Goal: Task Accomplishment & Management: Complete application form

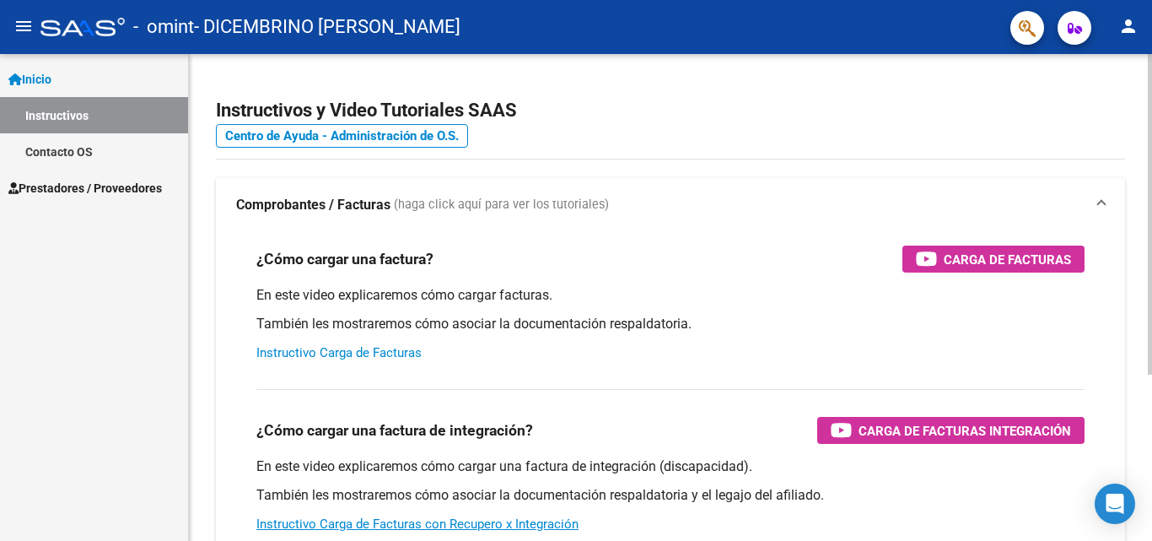
click at [371, 357] on link "Instructivo Carga de Facturas" at bounding box center [338, 352] width 165 height 15
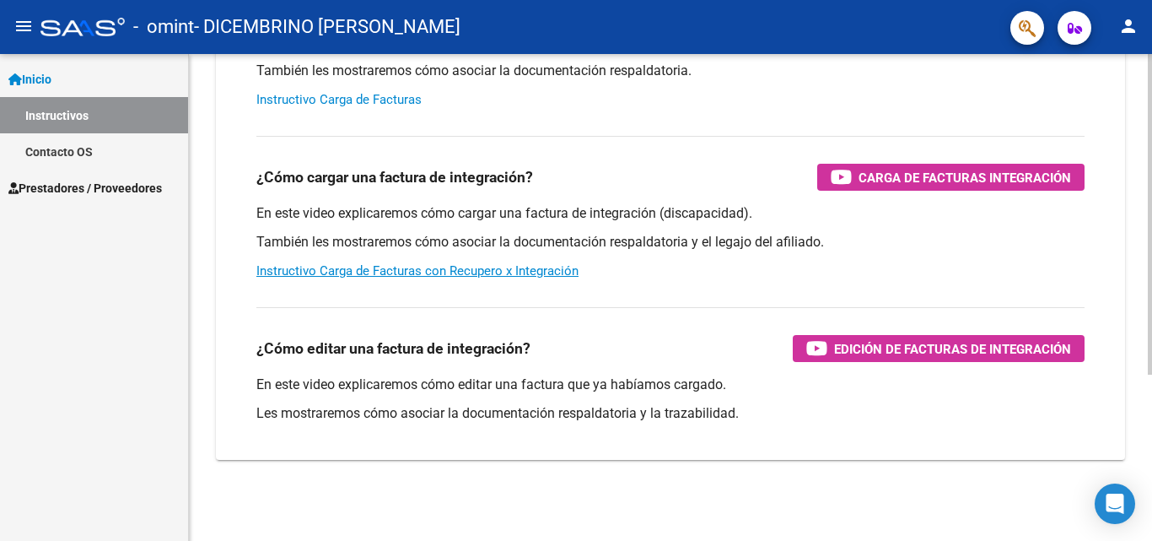
click at [1149, 527] on div at bounding box center [1150, 297] width 4 height 487
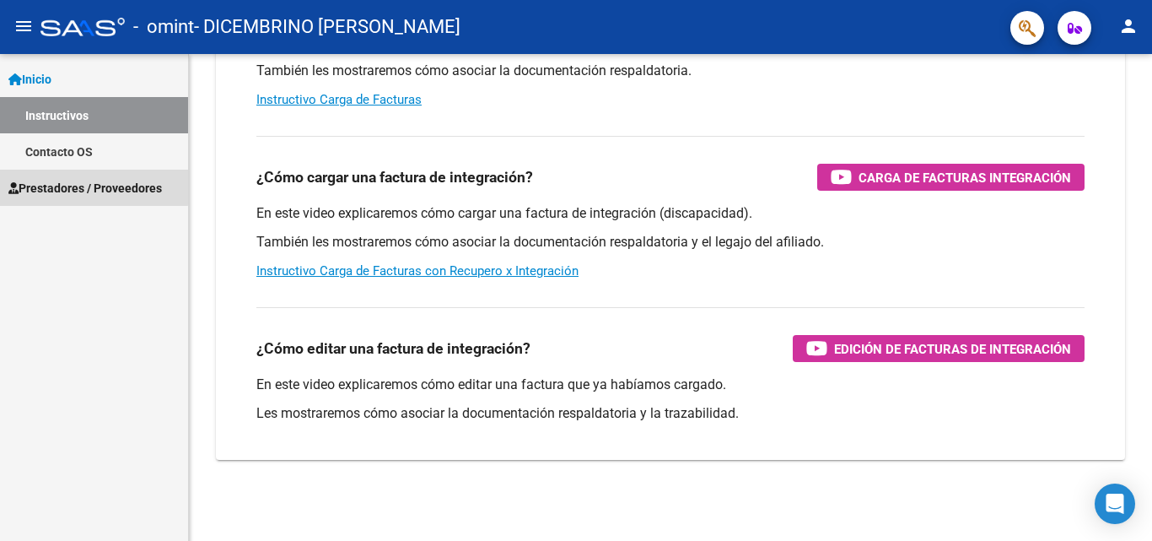
click at [84, 182] on span "Prestadores / Proveedores" at bounding box center [85, 188] width 154 height 19
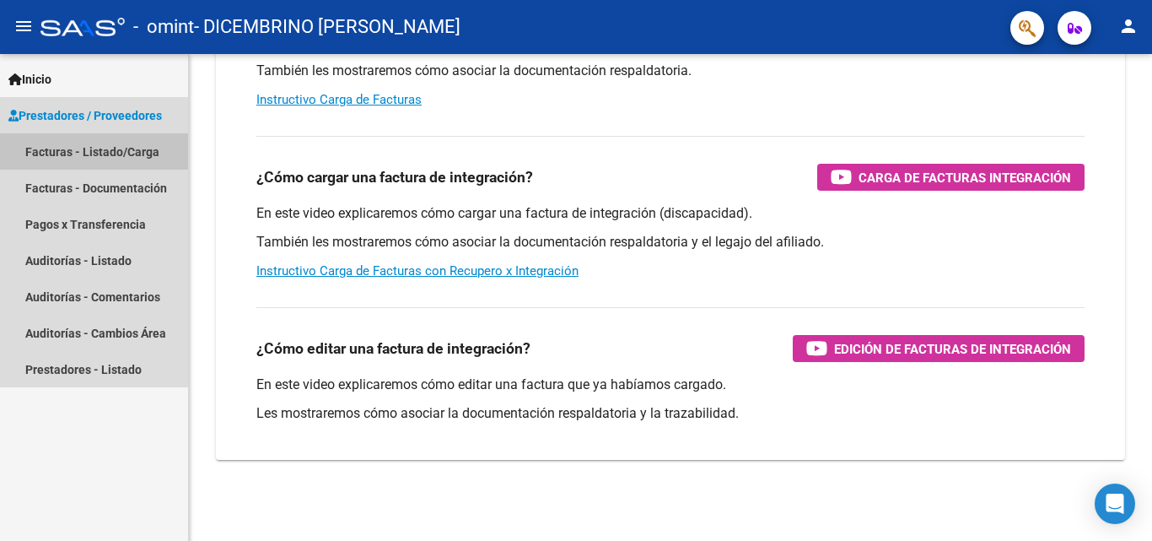
click at [86, 153] on link "Facturas - Listado/Carga" at bounding box center [94, 151] width 188 height 36
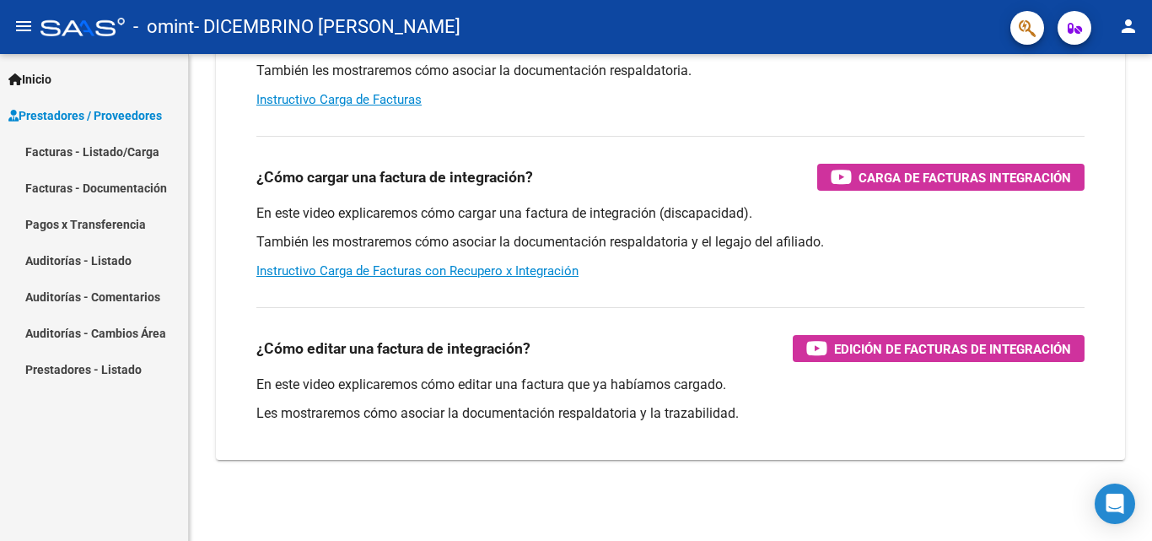
click at [77, 145] on link "Facturas - Listado/Carga" at bounding box center [94, 151] width 188 height 36
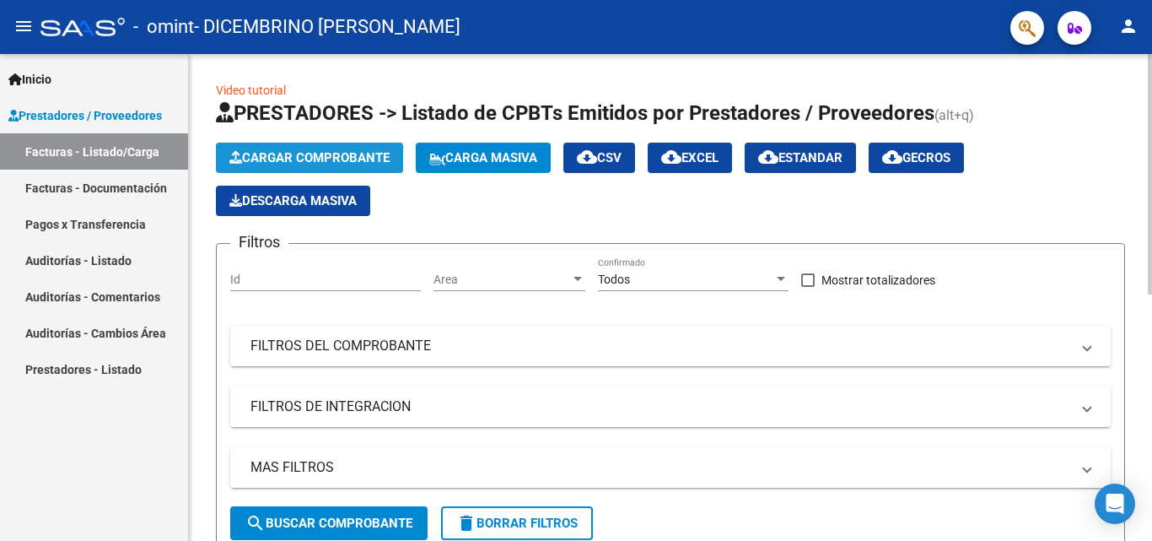
click at [303, 152] on span "Cargar Comprobante" at bounding box center [309, 157] width 160 height 15
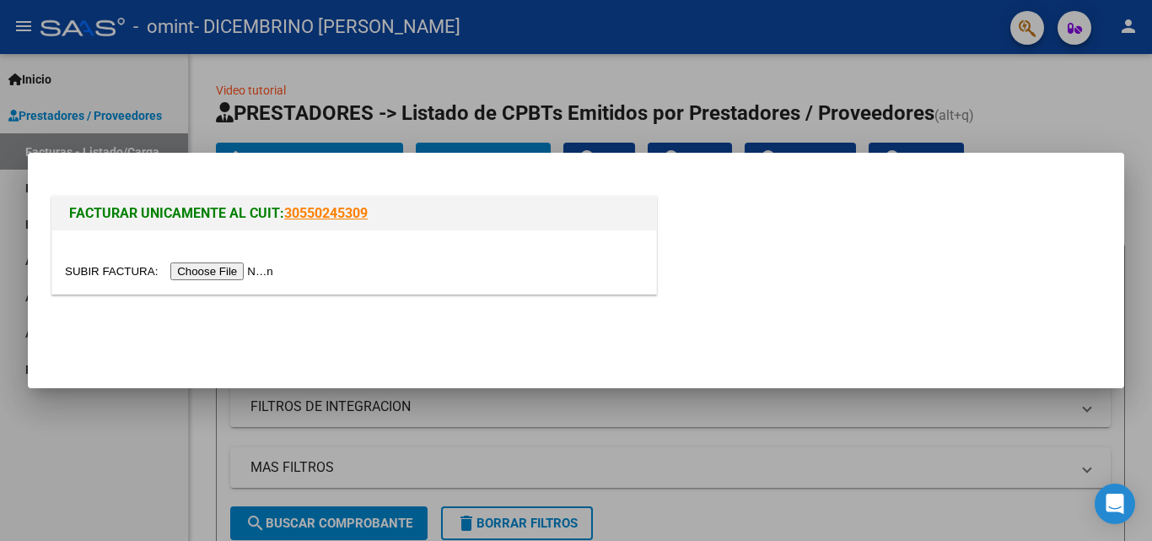
click at [256, 267] on input "file" at bounding box center [171, 271] width 213 height 18
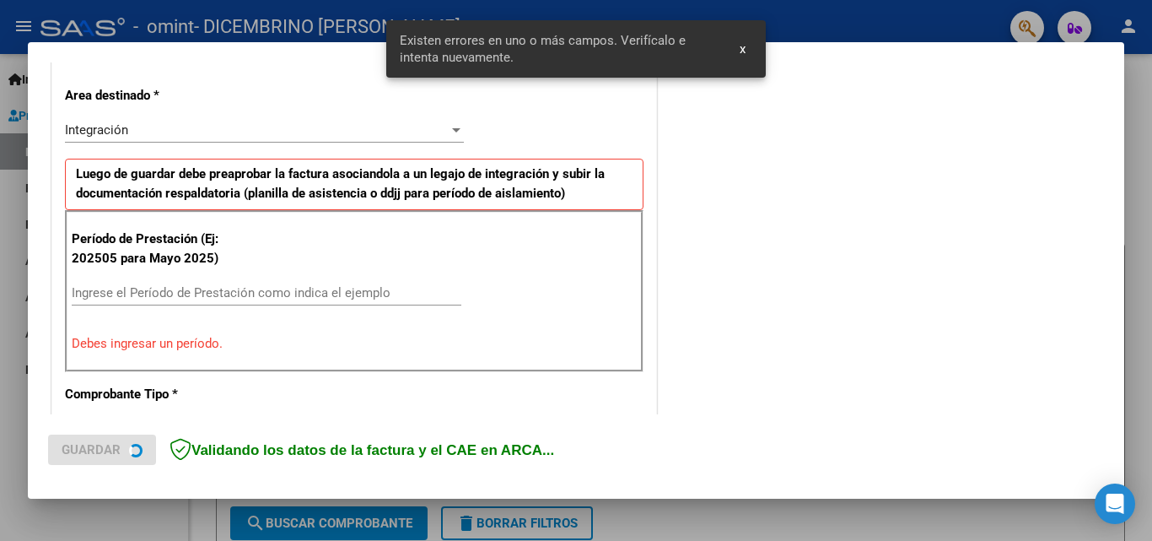
scroll to position [380, 0]
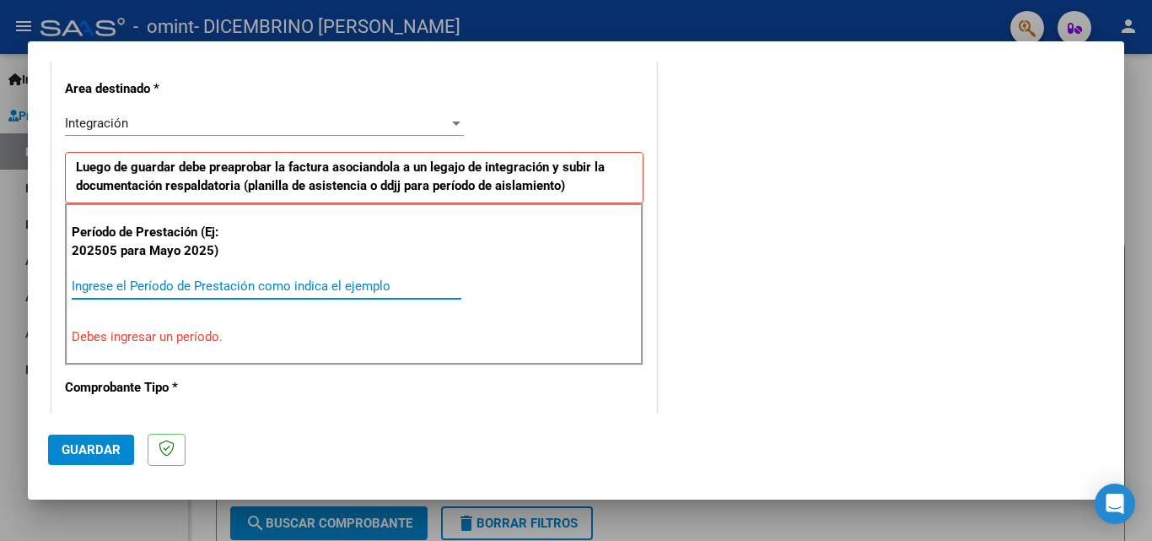
click at [107, 288] on input "Ingrese el Período de Prestación como indica el ejemplo" at bounding box center [267, 285] width 390 height 15
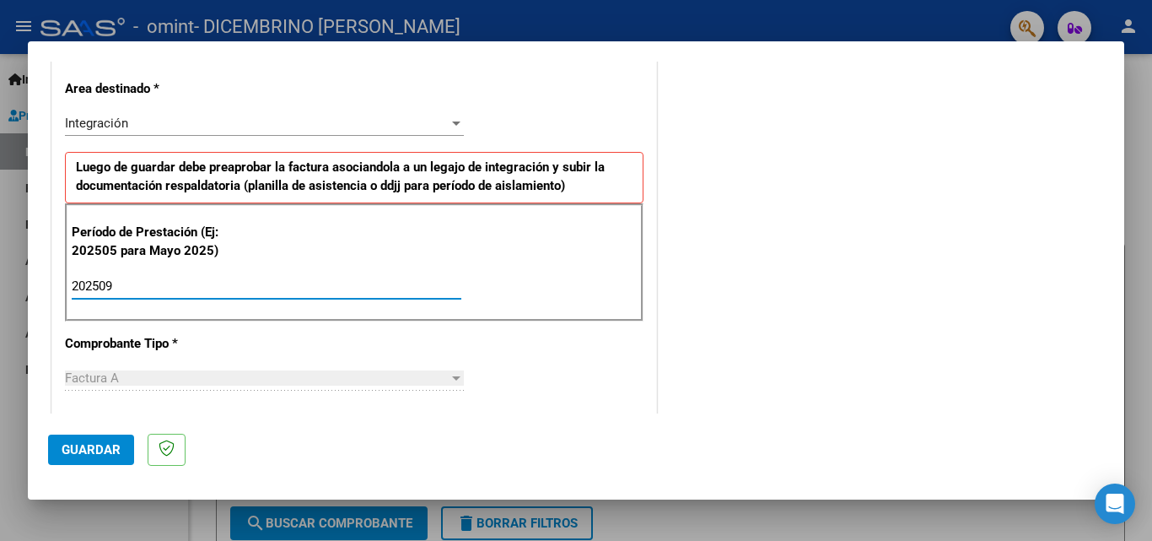
type input "202509"
click at [148, 381] on div "Factura A" at bounding box center [257, 377] width 384 height 15
click at [119, 375] on div "Factura A" at bounding box center [257, 377] width 384 height 15
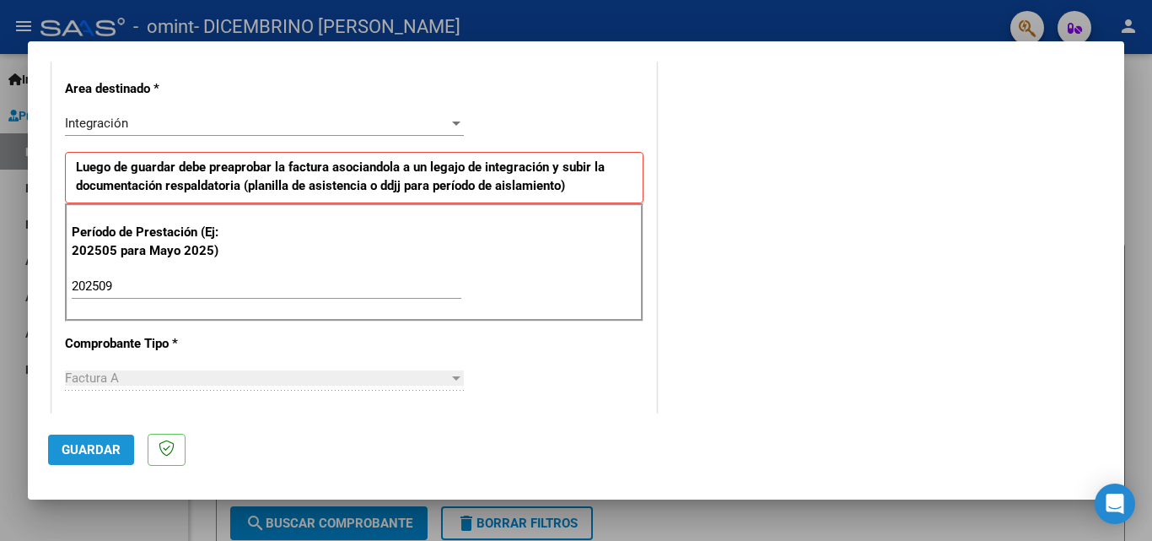
click at [89, 448] on span "Guardar" at bounding box center [91, 449] width 59 height 15
click at [94, 449] on span "Guardar" at bounding box center [91, 449] width 59 height 15
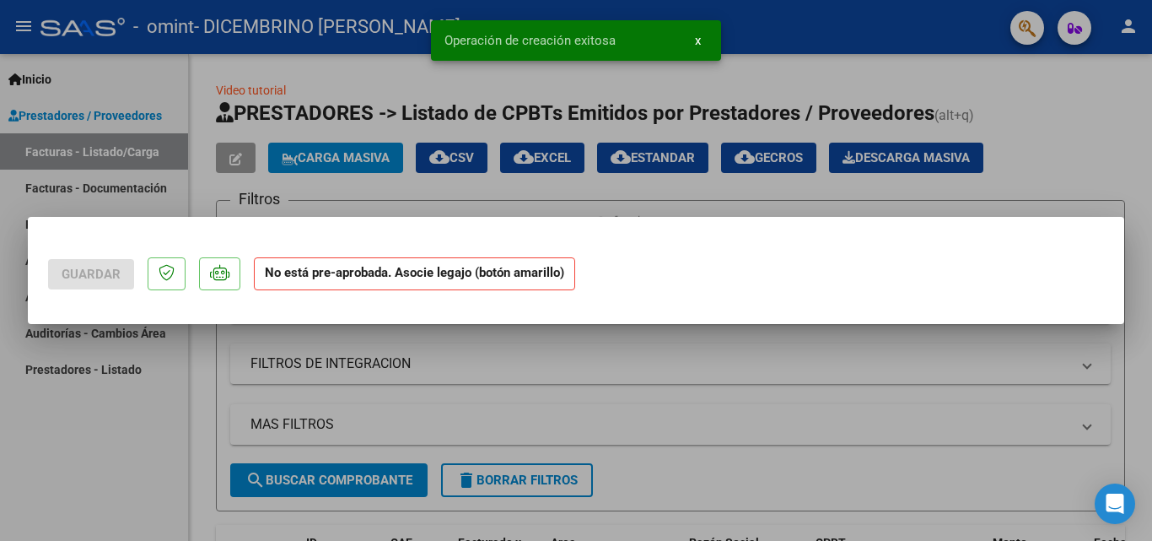
scroll to position [0, 0]
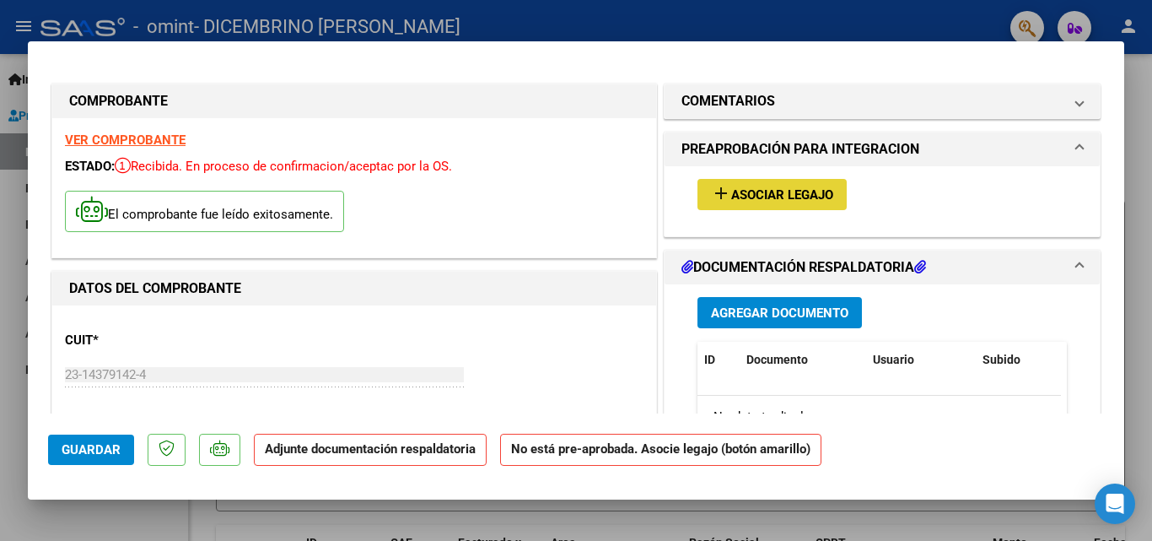
click at [775, 191] on span "Asociar Legajo" at bounding box center [782, 194] width 102 height 15
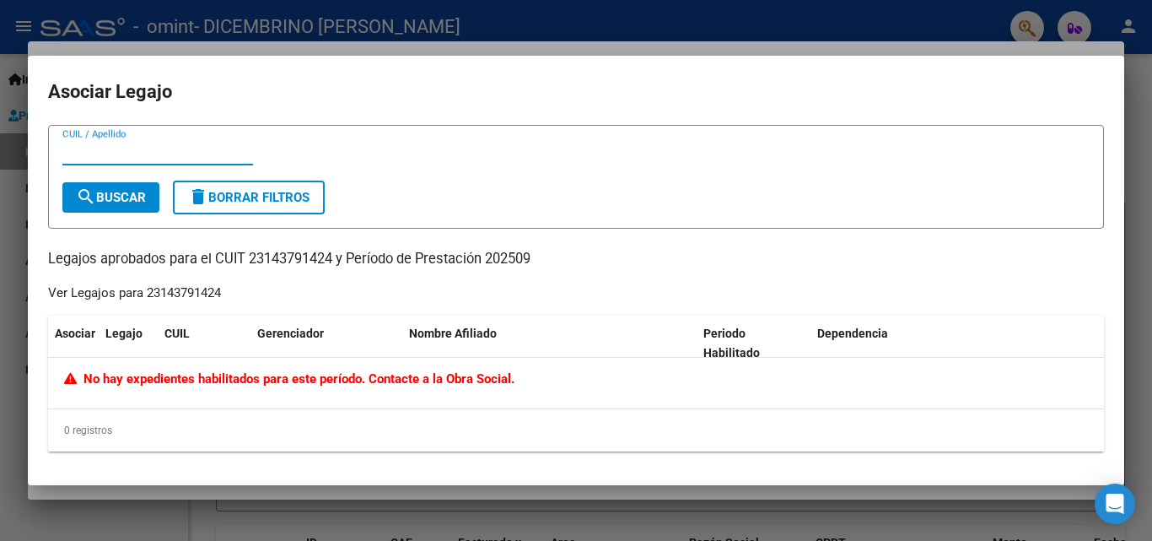
click at [93, 154] on input "CUIL / Apellido" at bounding box center [157, 151] width 191 height 15
type input "23143791424"
click at [106, 199] on span "search Buscar" at bounding box center [111, 197] width 70 height 15
click at [824, 21] on div at bounding box center [576, 270] width 1152 height 541
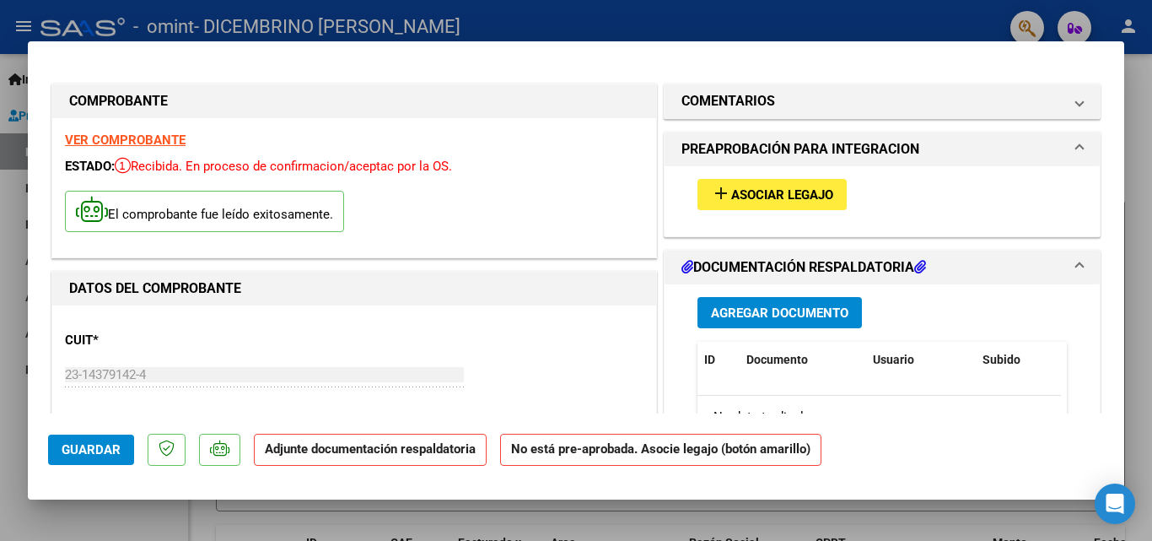
click at [354, 458] on p "Adjunte documentación respaldatoria" at bounding box center [370, 450] width 233 height 33
click at [767, 313] on span "Agregar Documento" at bounding box center [779, 312] width 137 height 15
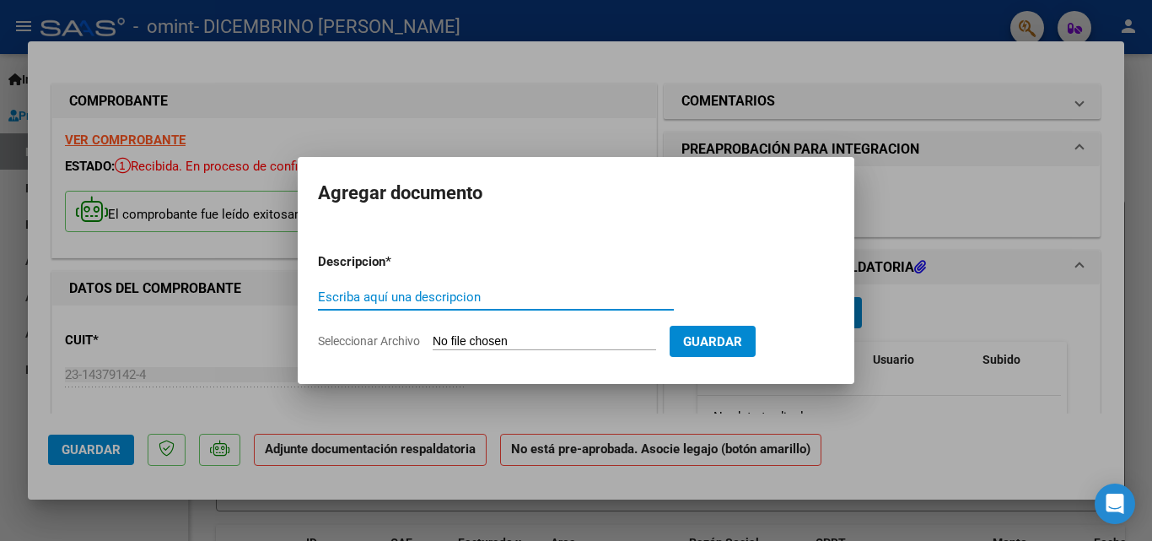
click at [379, 299] on input "Escriba aquí una descripcion" at bounding box center [496, 296] width 356 height 15
type input "Planilla de asistencia"
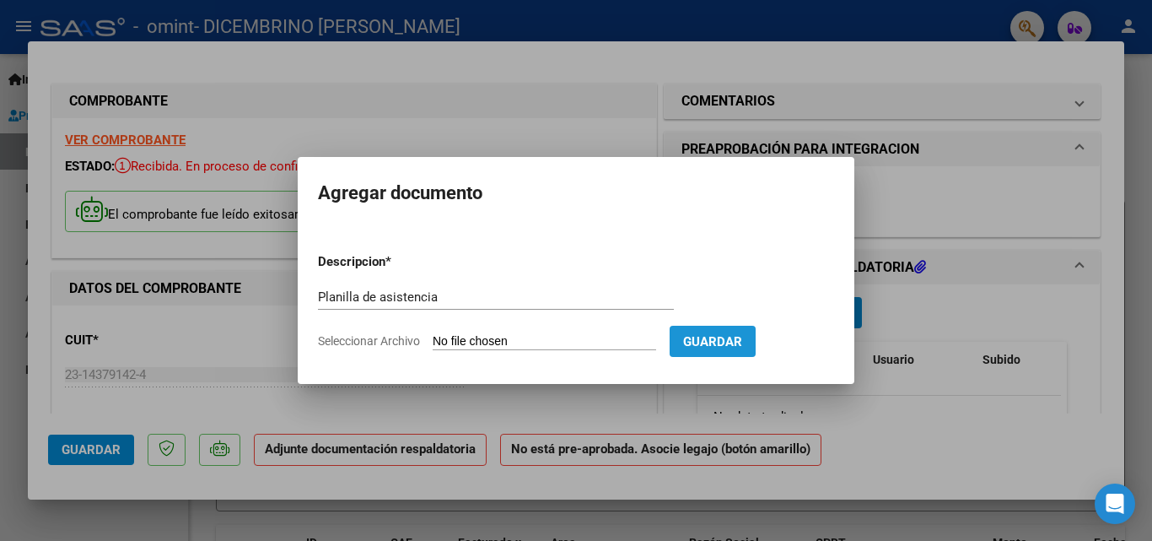
click at [739, 332] on button "Guardar" at bounding box center [713, 341] width 86 height 31
click at [731, 346] on span "Guardar" at bounding box center [712, 341] width 59 height 15
click at [938, 191] on div at bounding box center [576, 270] width 1152 height 541
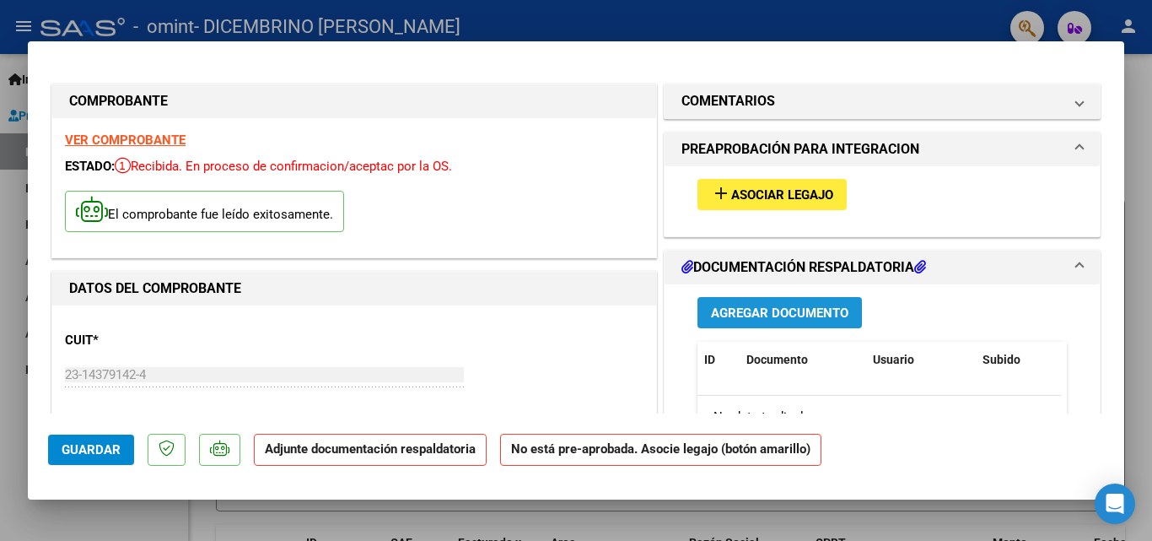
click at [774, 306] on span "Agregar Documento" at bounding box center [779, 312] width 137 height 15
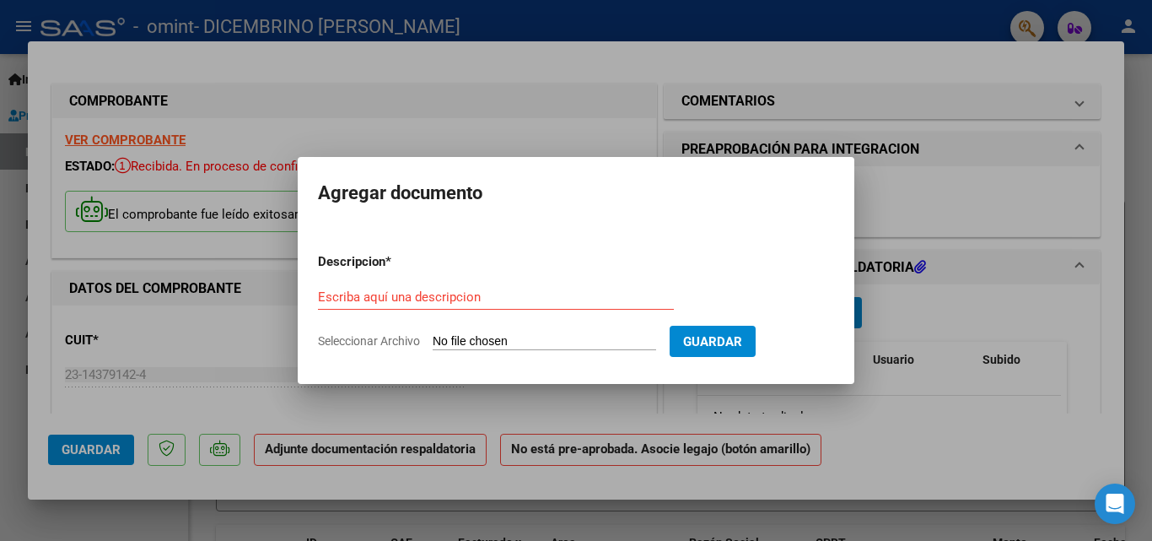
click at [881, 314] on div at bounding box center [576, 270] width 1152 height 541
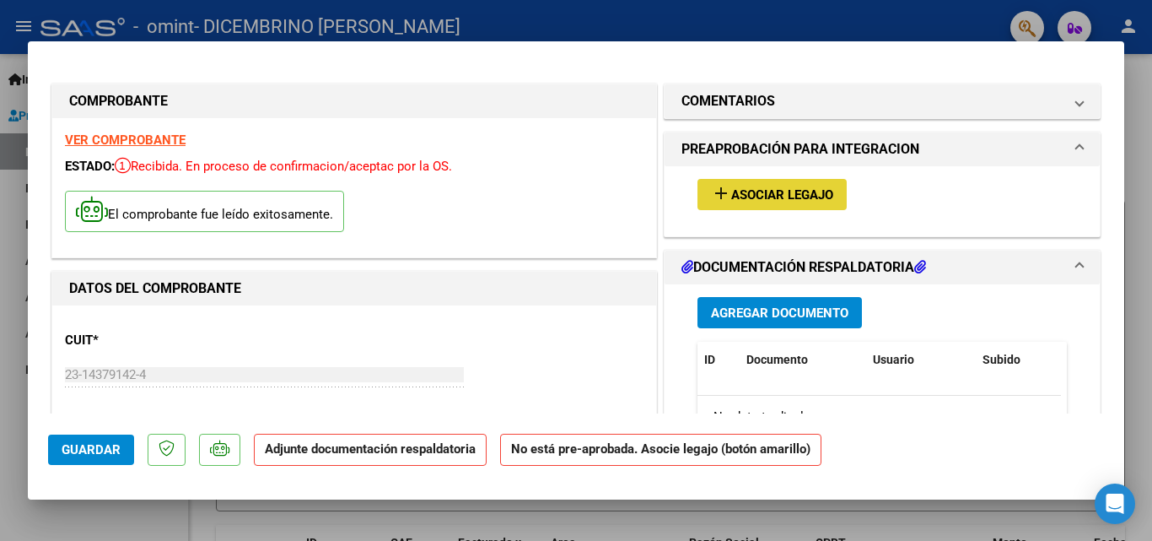
click at [770, 191] on span "Asociar Legajo" at bounding box center [782, 194] width 102 height 15
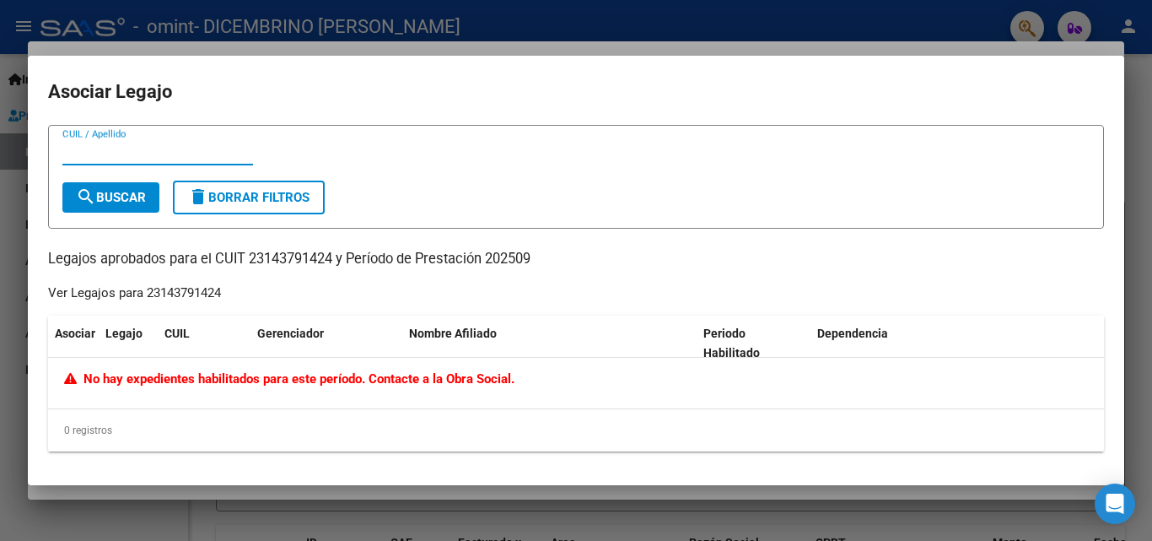
click at [148, 154] on input "CUIL / Apellido" at bounding box center [157, 151] width 191 height 15
click at [129, 190] on span "search Buscar" at bounding box center [111, 197] width 70 height 15
click at [152, 153] on input "23143791424" at bounding box center [157, 151] width 191 height 15
type input "2"
type input "20580312560"
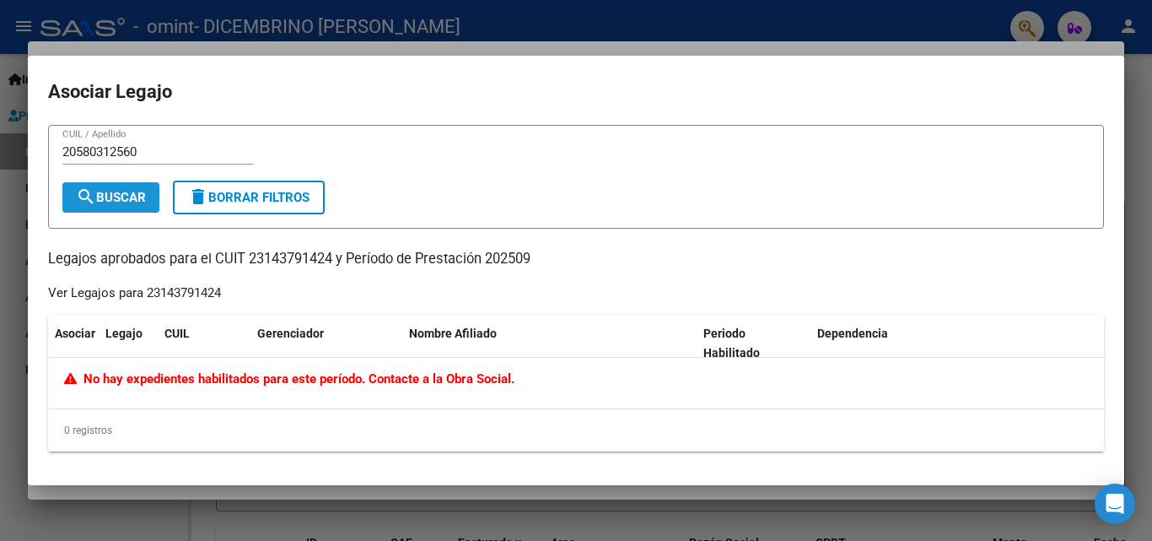
click at [132, 191] on span "search Buscar" at bounding box center [111, 197] width 70 height 15
click at [169, 19] on div at bounding box center [576, 270] width 1152 height 541
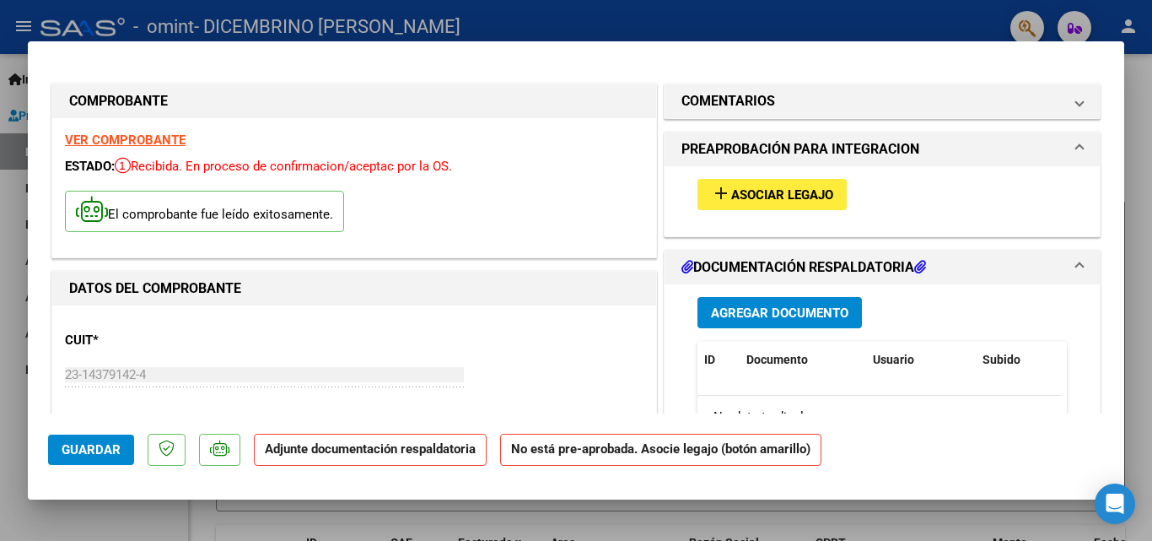
drag, startPoint x: 527, startPoint y: 445, endPoint x: 821, endPoint y: 190, distance: 389.2
click at [821, 190] on mat-dialog-container "COMPROBANTE VER COMPROBANTE ESTADO: Recibida. En proceso de confirmacion/acepta…" at bounding box center [576, 270] width 1097 height 458
click at [738, 312] on span "Agregar Documento" at bounding box center [779, 312] width 137 height 15
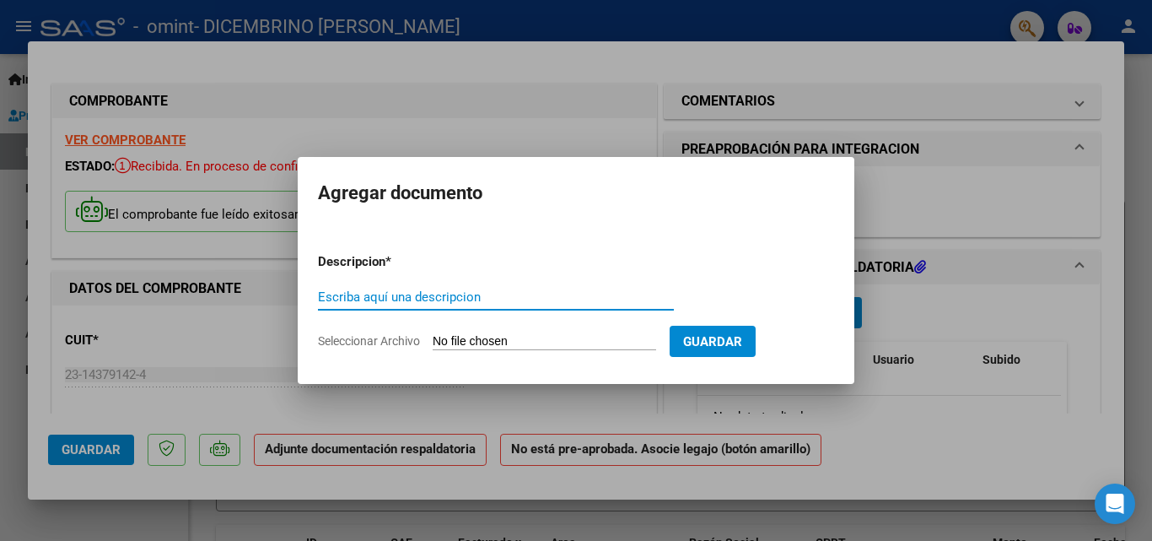
click at [414, 293] on input "Escriba aquí una descripcion" at bounding box center [496, 296] width 356 height 15
type input "A"
type input "planilla Asistencia Septiembre"
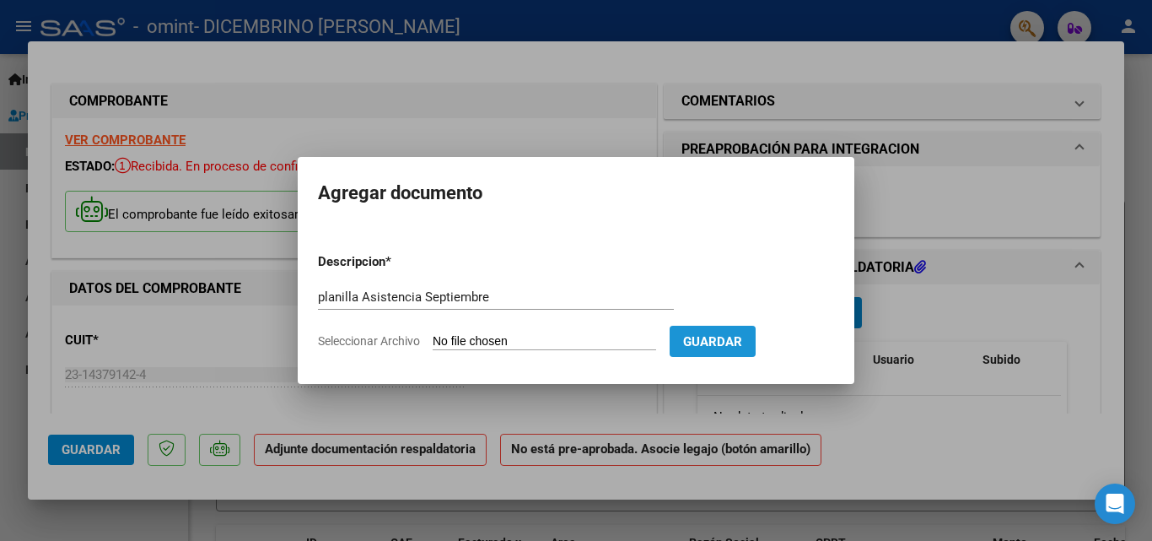
click at [732, 338] on span "Guardar" at bounding box center [712, 341] width 59 height 15
click at [873, 407] on div at bounding box center [576, 270] width 1152 height 541
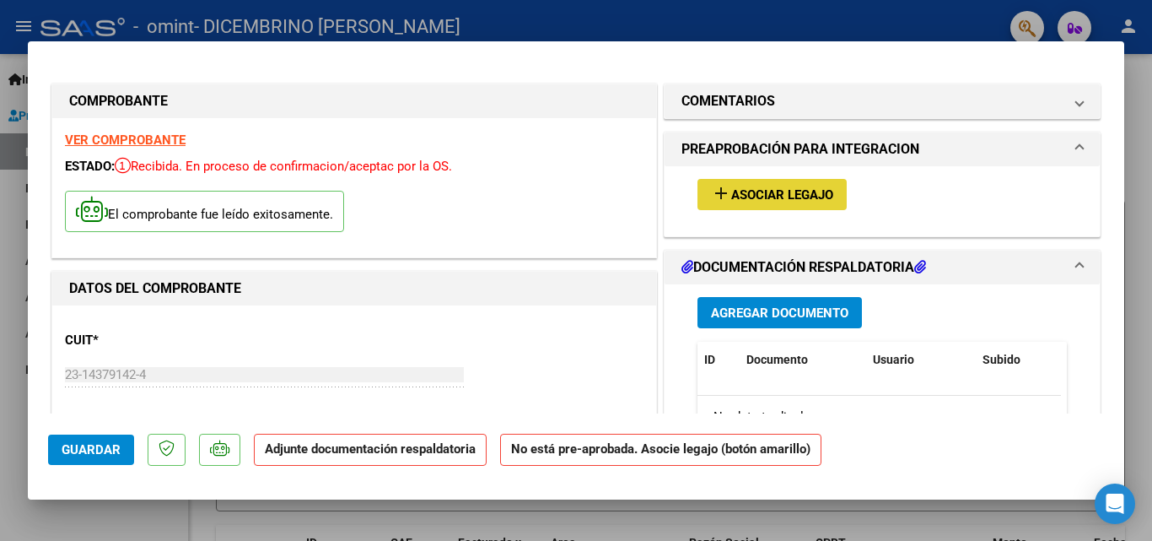
click at [793, 184] on button "add Asociar Legajo" at bounding box center [772, 194] width 149 height 31
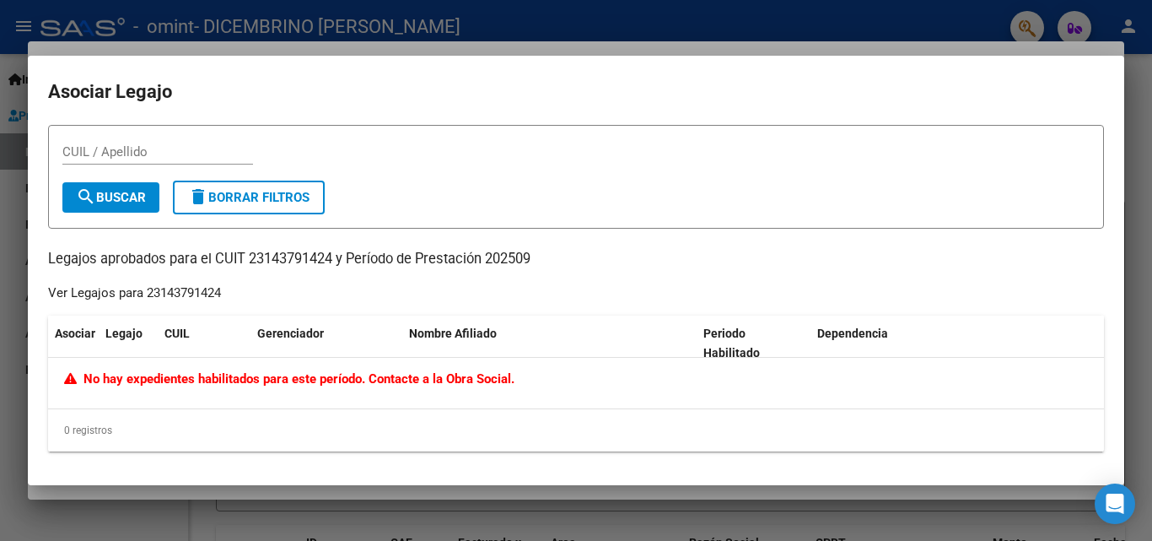
click at [606, 27] on div at bounding box center [576, 270] width 1152 height 541
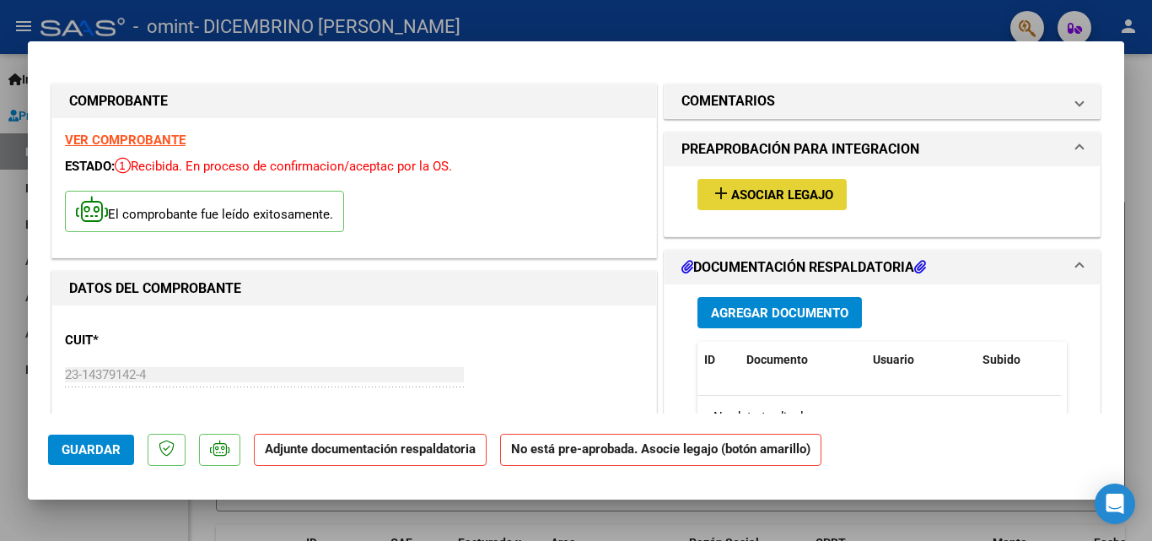
click at [744, 197] on span "Asociar Legajo" at bounding box center [782, 194] width 102 height 15
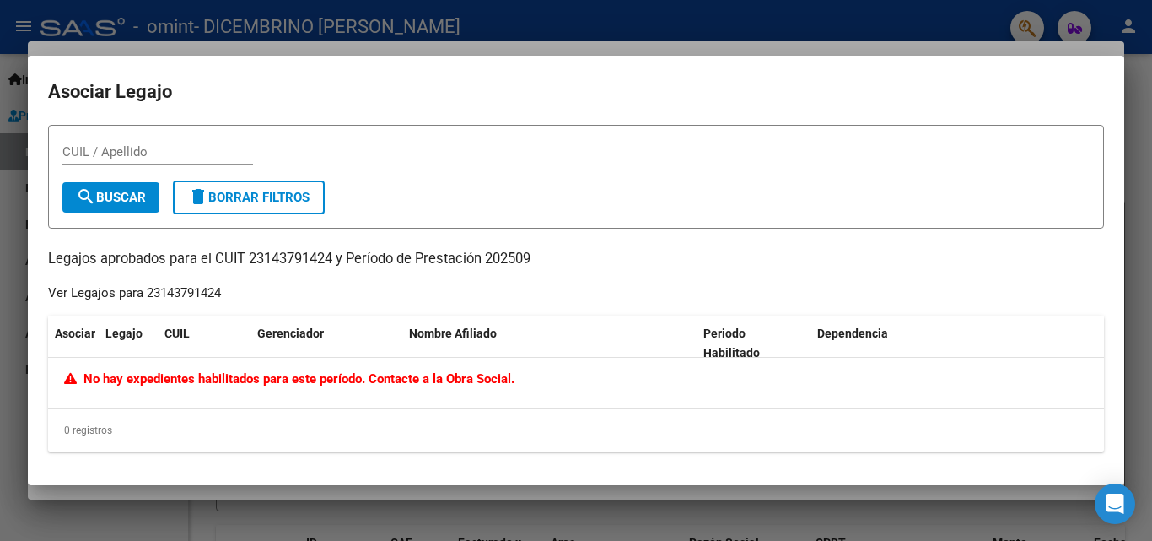
click at [890, 24] on div at bounding box center [576, 270] width 1152 height 541
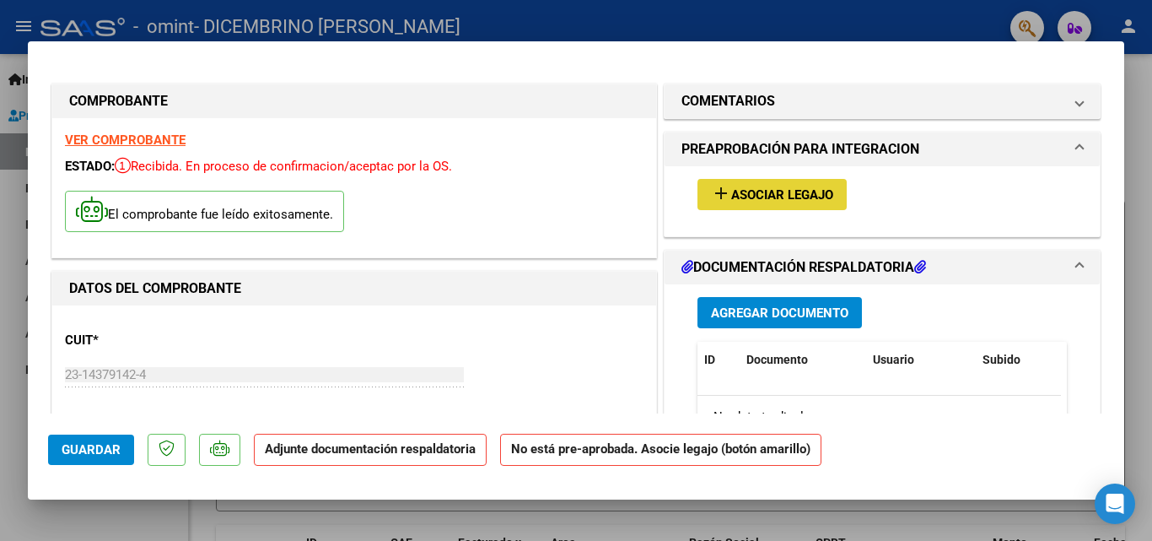
click at [808, 197] on span "Asociar Legajo" at bounding box center [782, 194] width 102 height 15
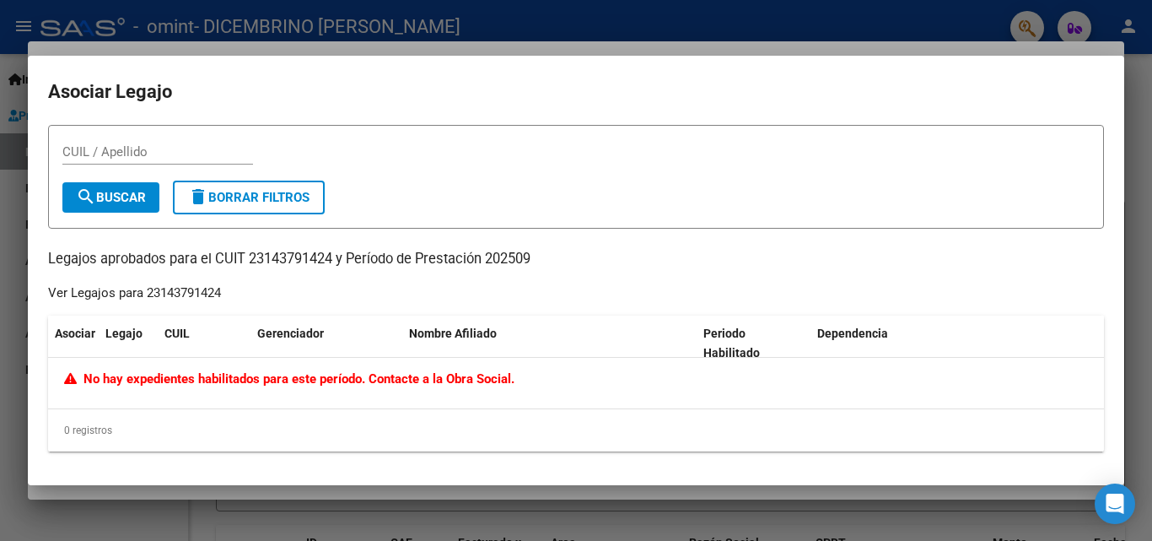
click at [984, 35] on div at bounding box center [576, 270] width 1152 height 541
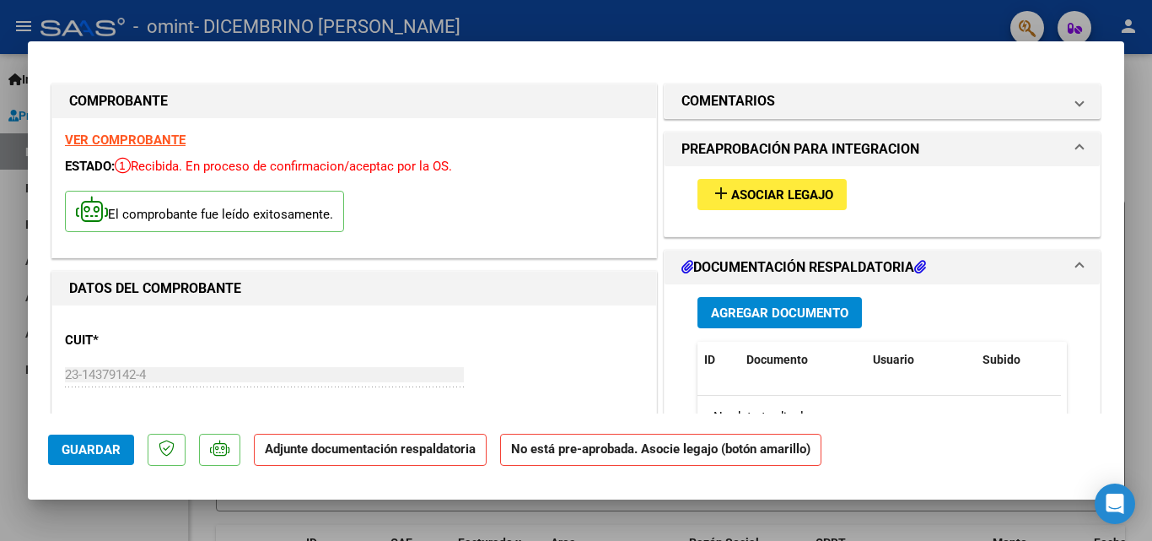
click at [1134, 213] on div at bounding box center [576, 270] width 1152 height 541
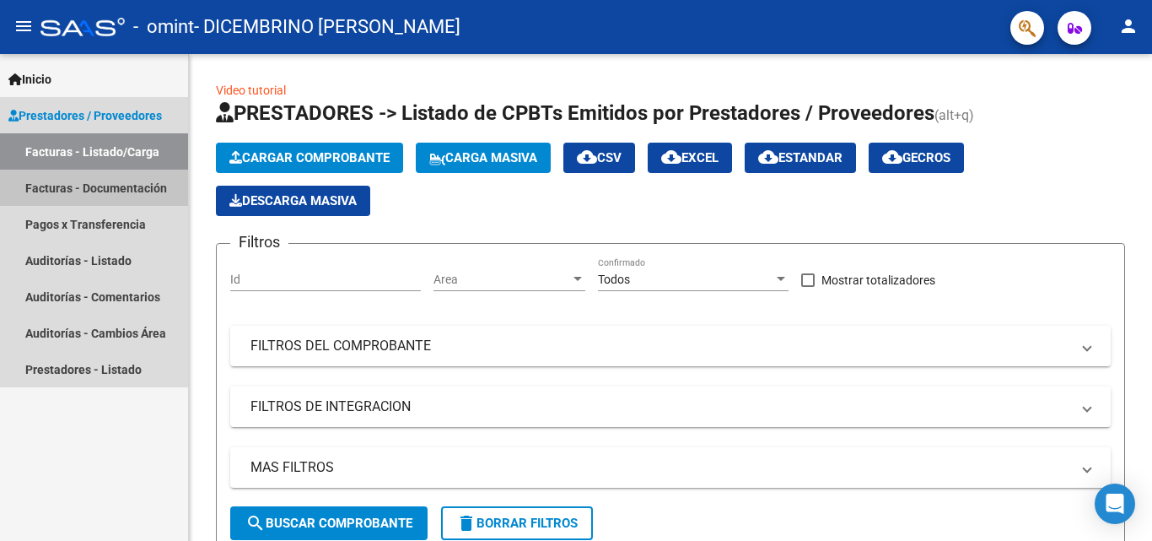
click at [101, 183] on link "Facturas - Documentación" at bounding box center [94, 188] width 188 height 36
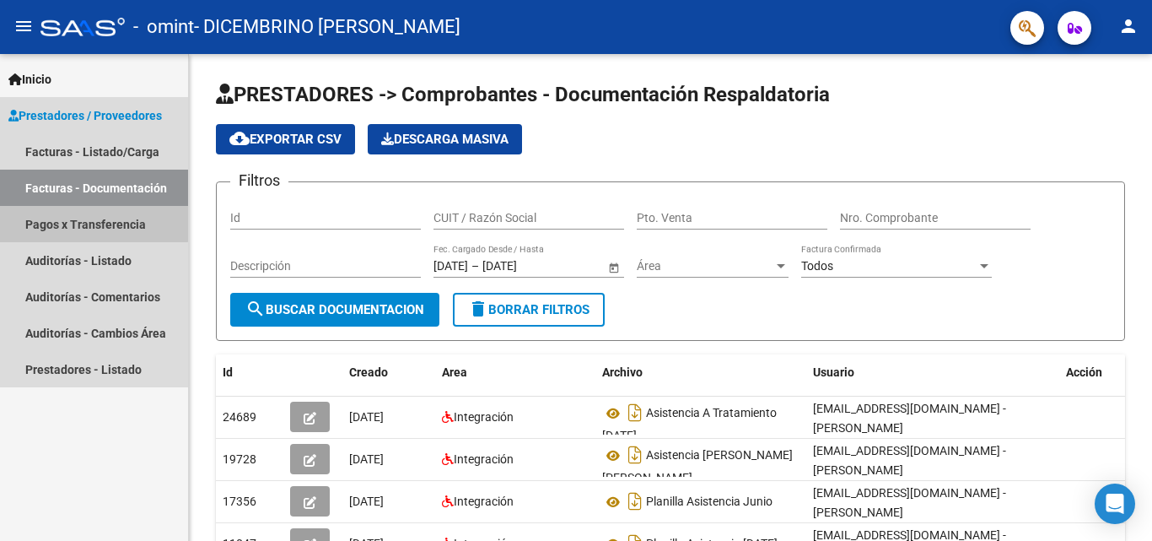
click at [91, 219] on link "Pagos x Transferencia" at bounding box center [94, 224] width 188 height 36
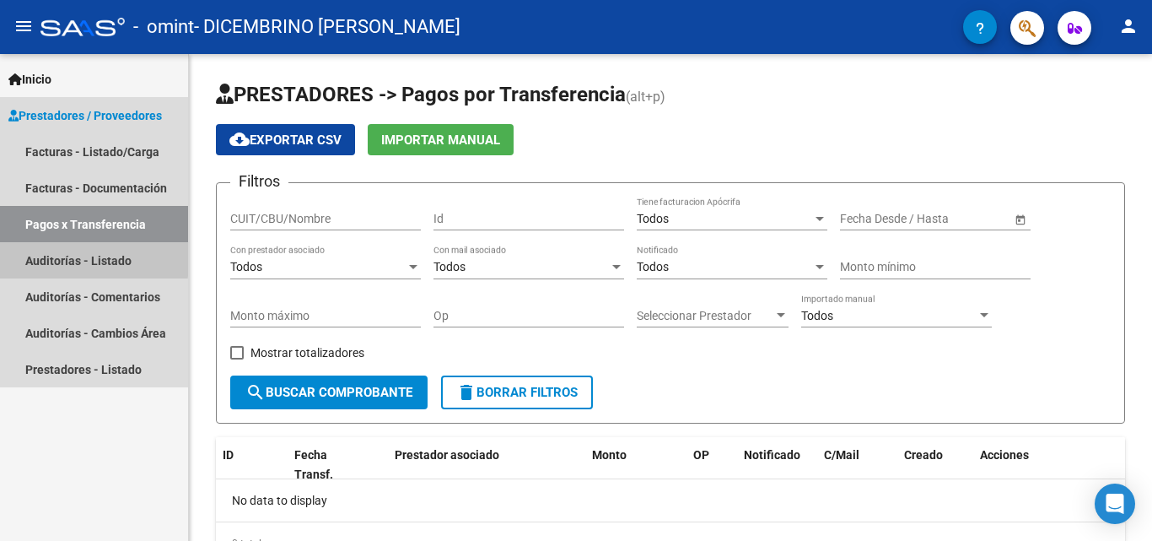
click at [78, 257] on link "Auditorías - Listado" at bounding box center [94, 260] width 188 height 36
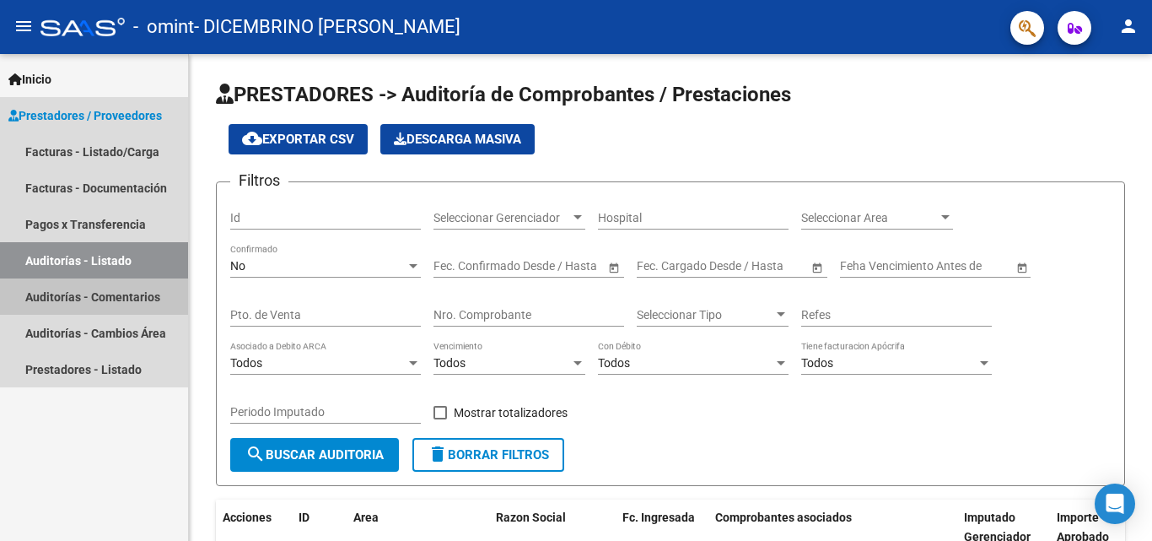
click at [69, 296] on link "Auditorías - Comentarios" at bounding box center [94, 296] width 188 height 36
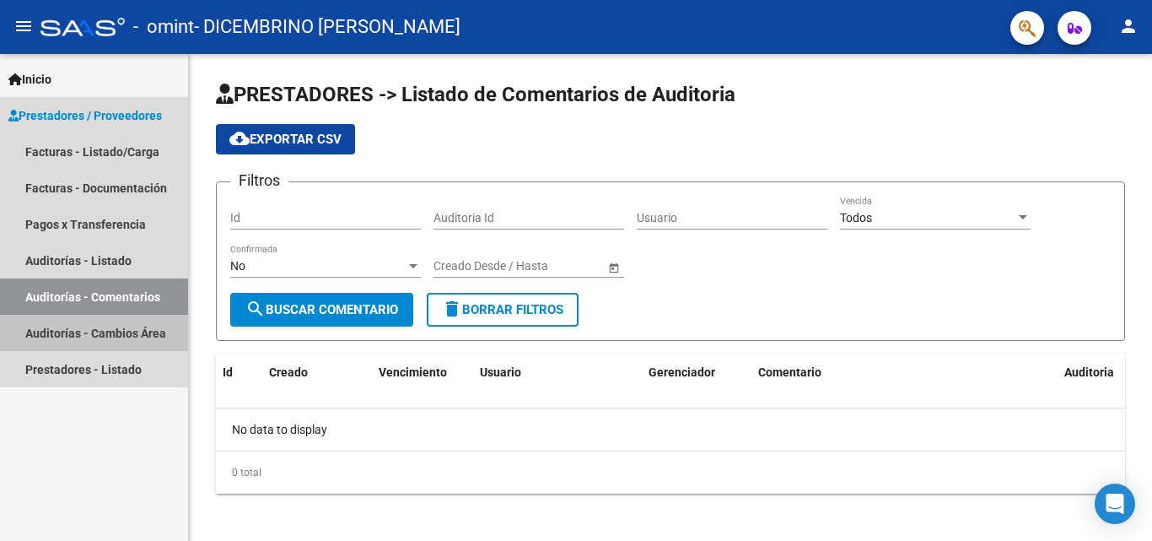
click at [61, 330] on link "Auditorías - Cambios Área" at bounding box center [94, 333] width 188 height 36
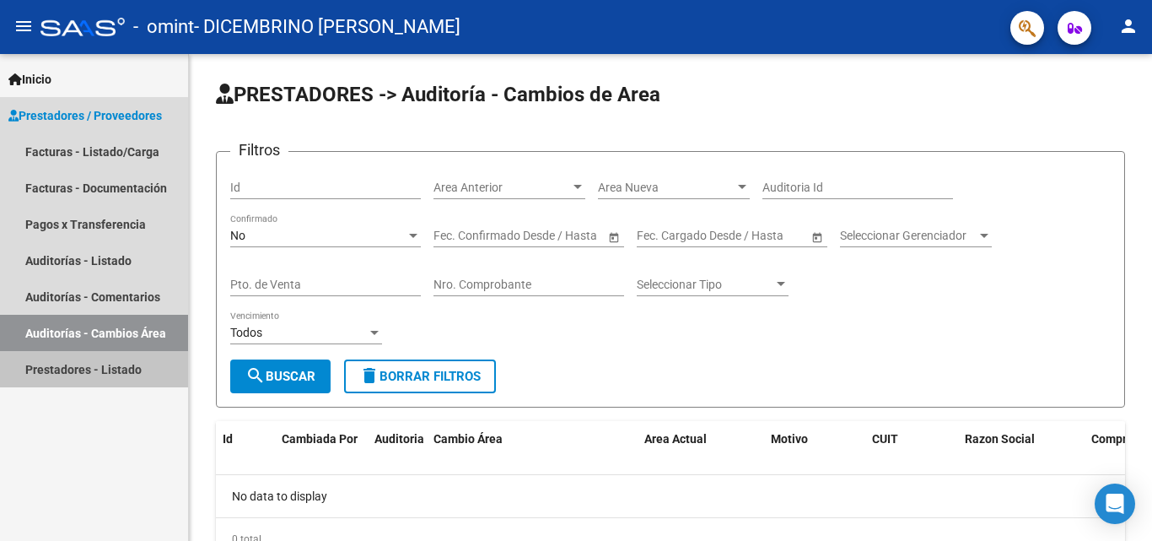
click at [51, 363] on link "Prestadores - Listado" at bounding box center [94, 369] width 188 height 36
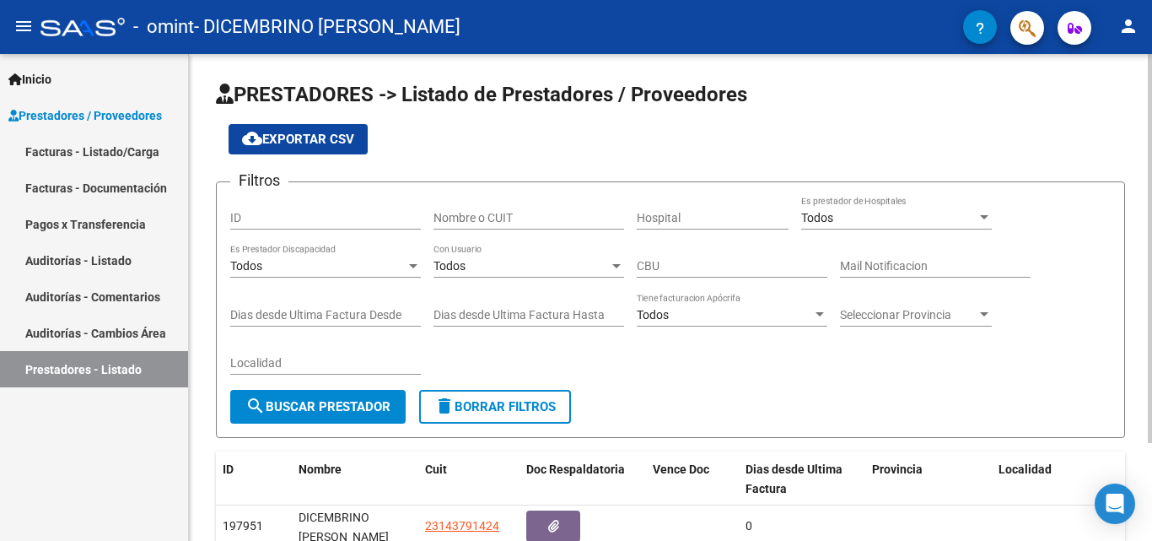
scroll to position [122, 0]
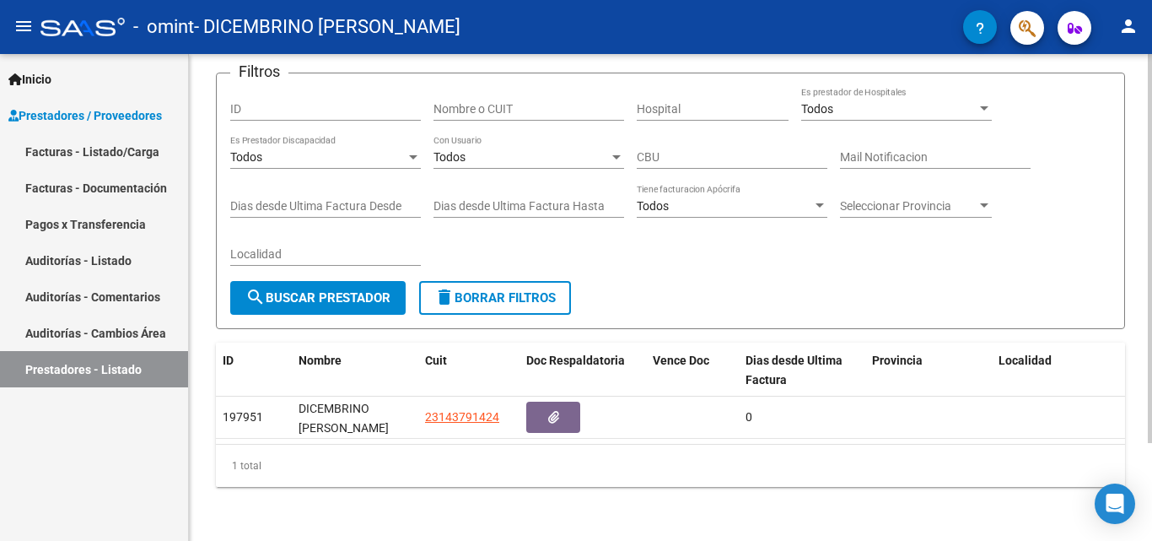
click at [1150, 520] on div at bounding box center [1150, 297] width 4 height 487
click at [1151, 332] on div at bounding box center [1150, 346] width 4 height 389
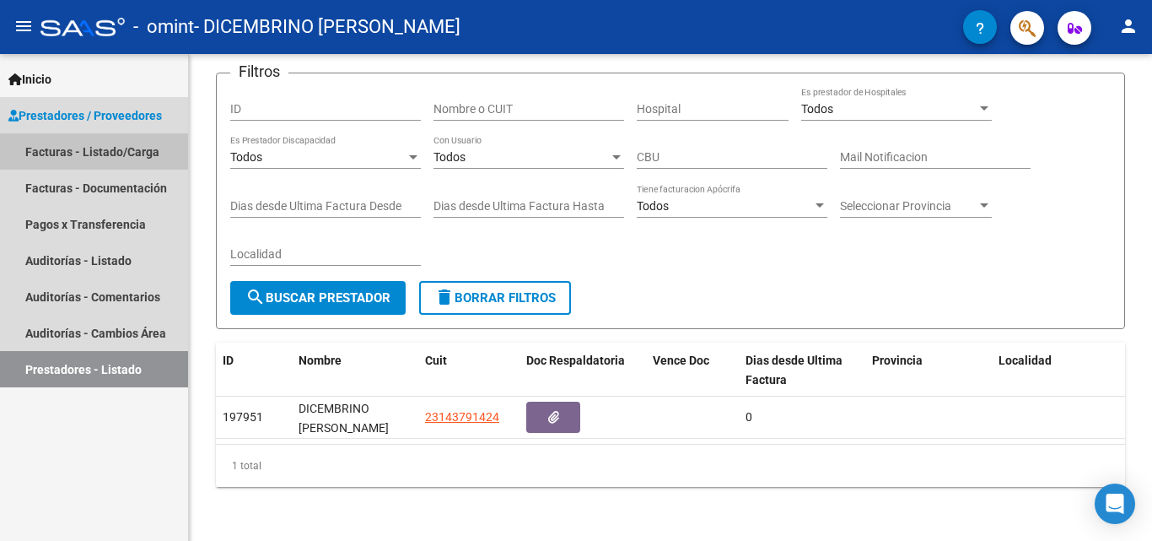
click at [93, 143] on link "Facturas - Listado/Carga" at bounding box center [94, 151] width 188 height 36
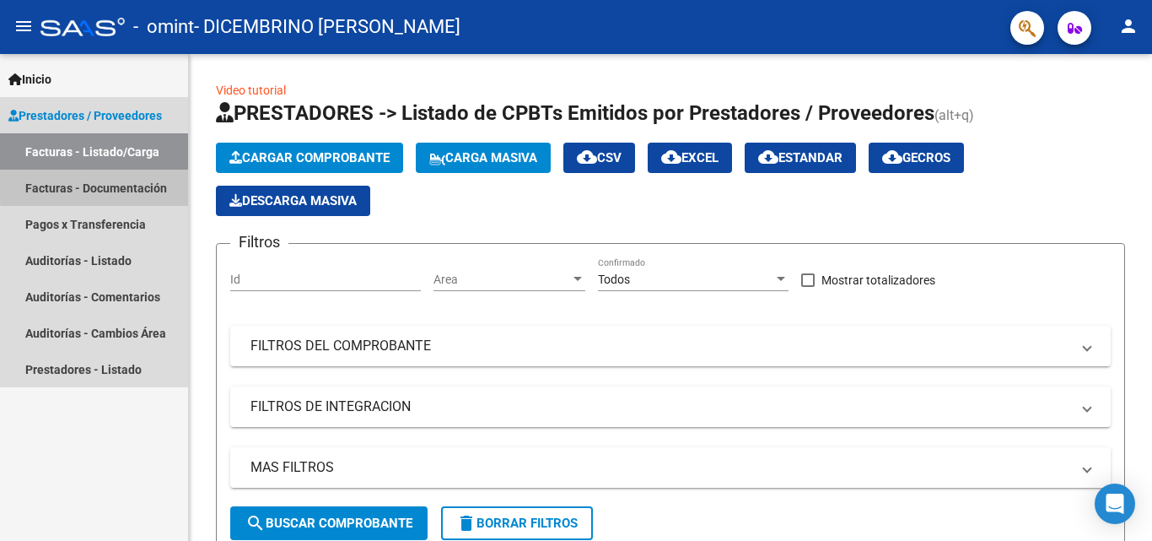
click at [140, 182] on link "Facturas - Documentación" at bounding box center [94, 188] width 188 height 36
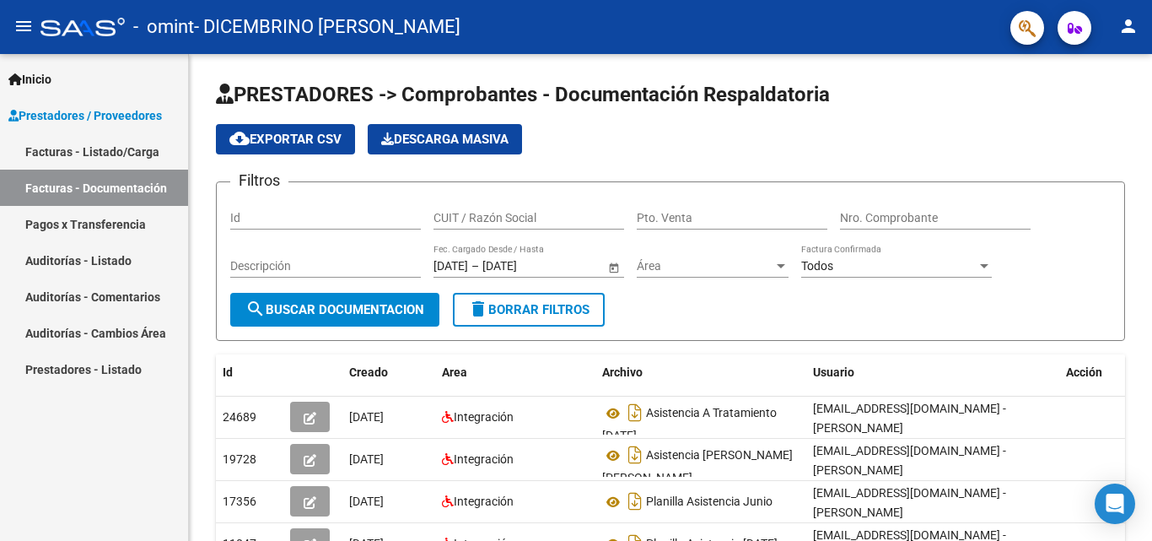
click at [137, 150] on link "Facturas - Listado/Carga" at bounding box center [94, 151] width 188 height 36
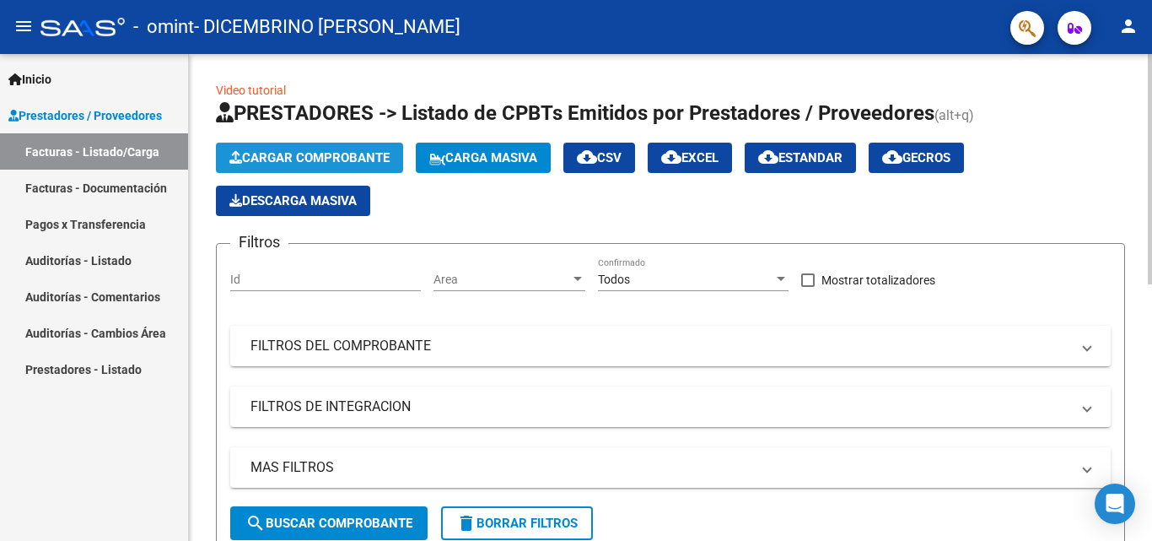
click at [352, 152] on span "Cargar Comprobante" at bounding box center [309, 157] width 160 height 15
